Goal: Task Accomplishment & Management: Use online tool/utility

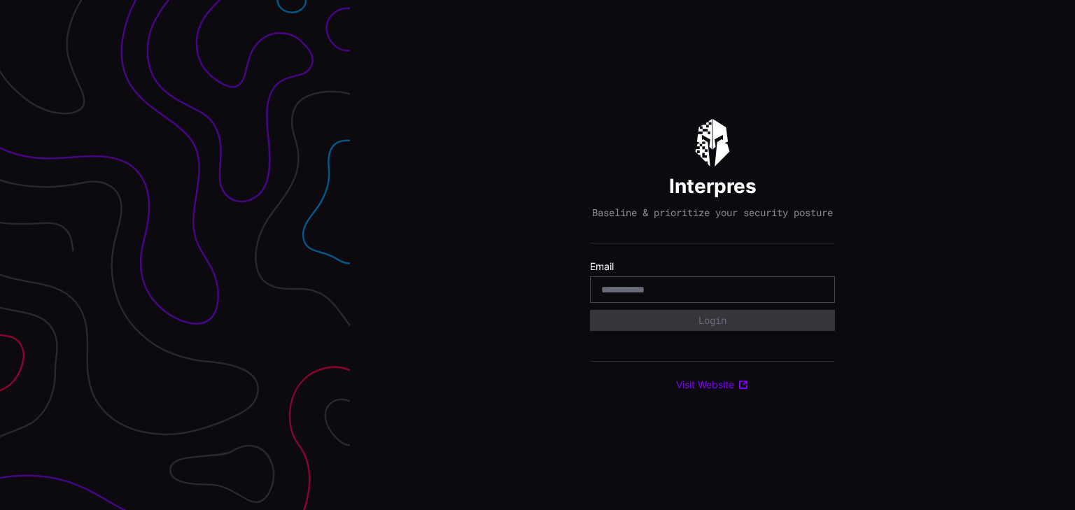
click at [647, 296] on input "email" at bounding box center [712, 289] width 223 height 13
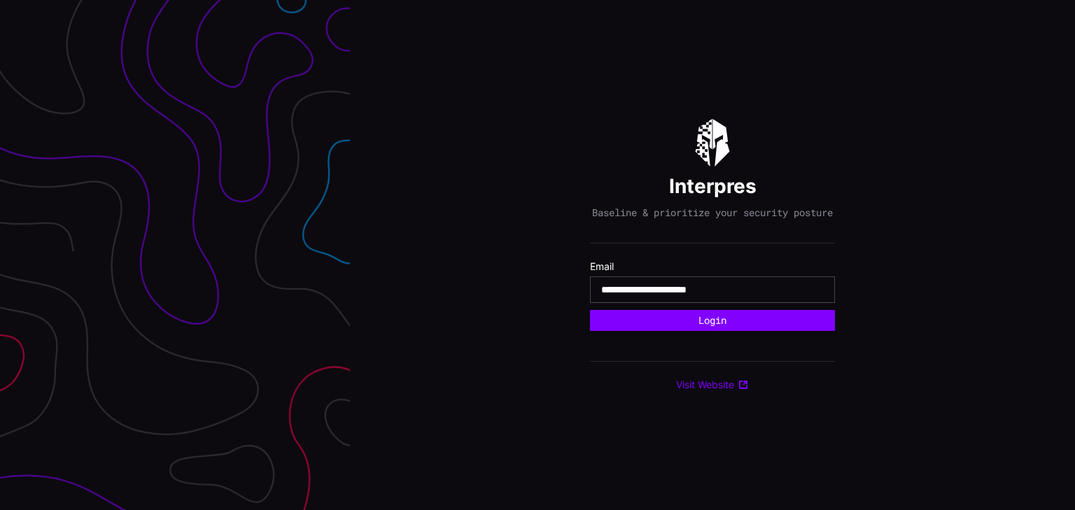
type input "**********"
click at [590, 310] on button "Login" at bounding box center [712, 320] width 245 height 21
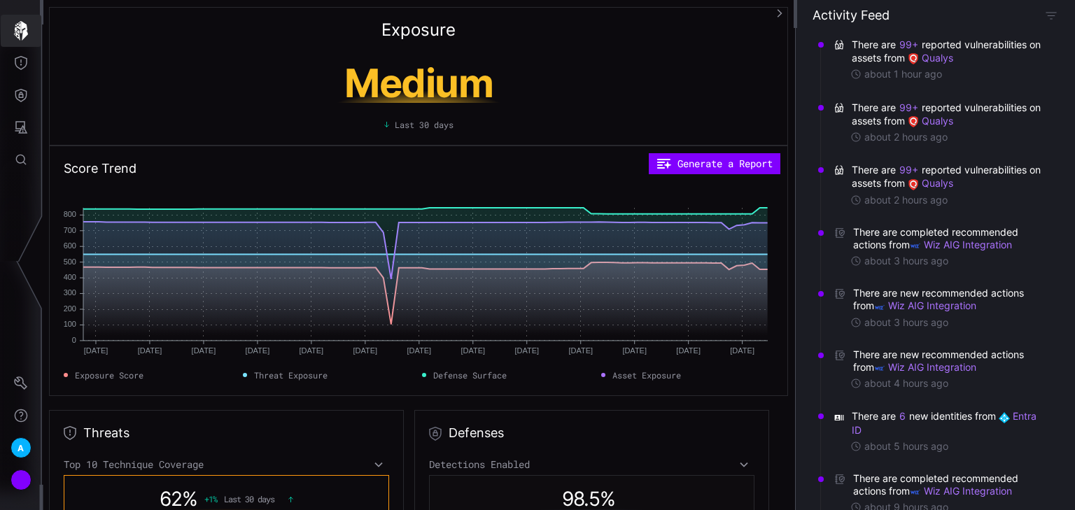
click at [15, 28] on icon "button" at bounding box center [21, 31] width 14 height 20
